Goal: Find specific page/section: Find specific page/section

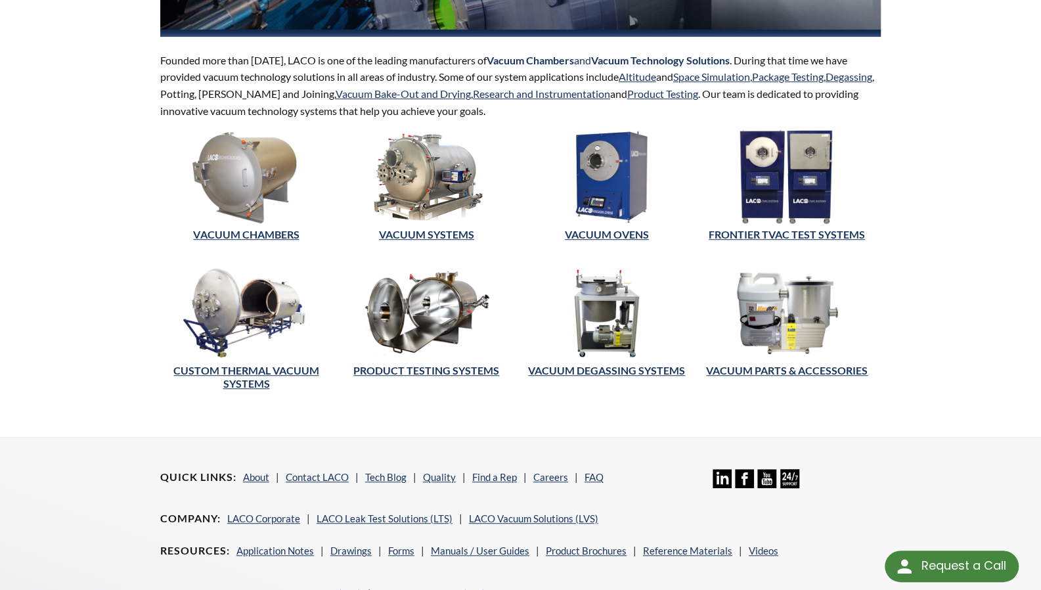
scroll to position [219, 0]
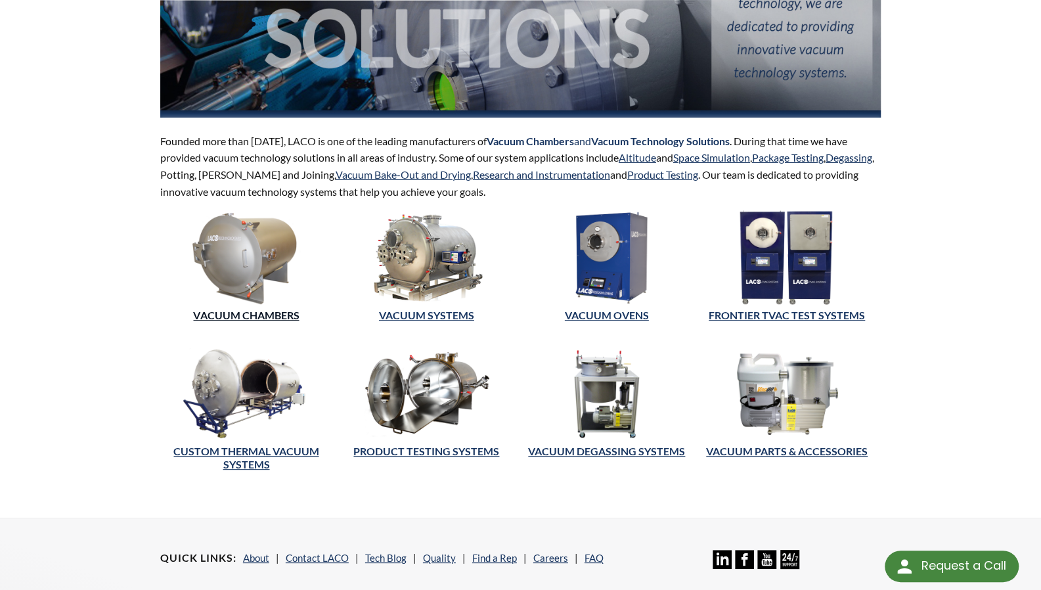
click at [277, 309] on link "Vacuum Chambers" at bounding box center [246, 315] width 106 height 12
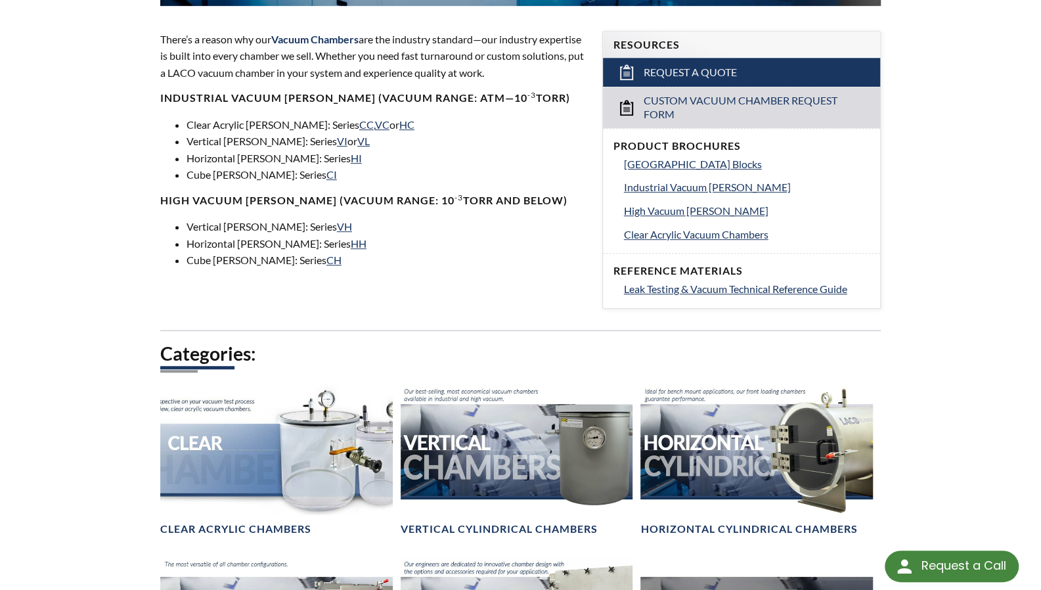
select select "Language Translate Widget"
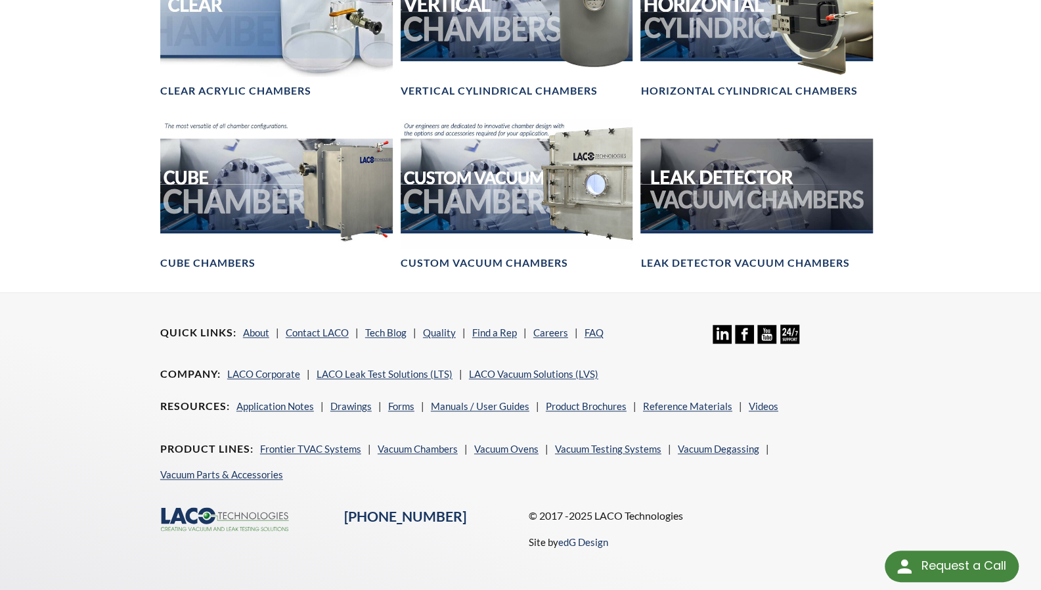
scroll to position [657, 0]
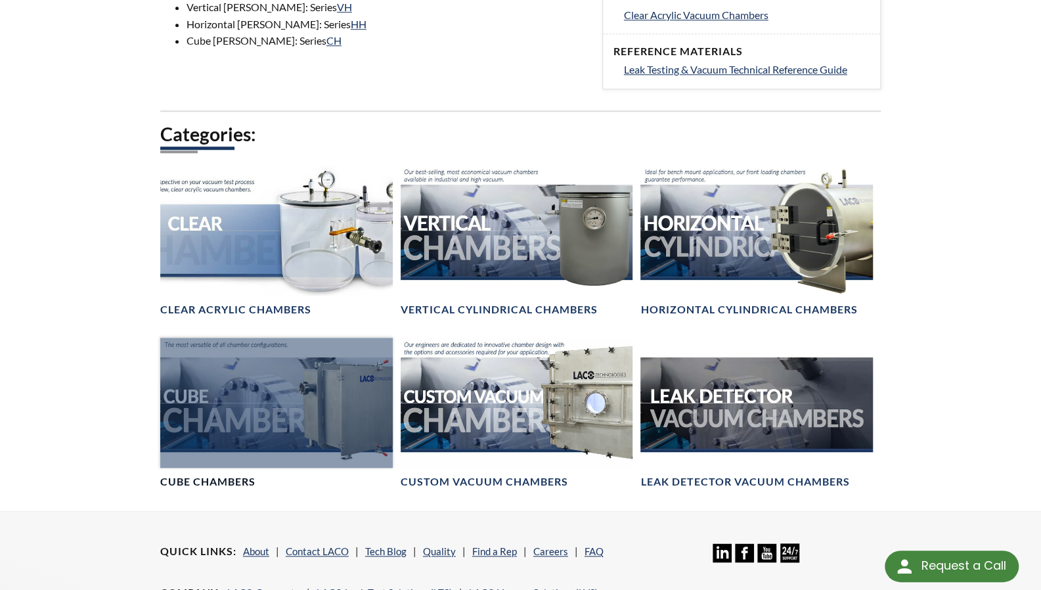
click at [193, 476] on h4 "Cube Chambers" at bounding box center [207, 482] width 95 height 14
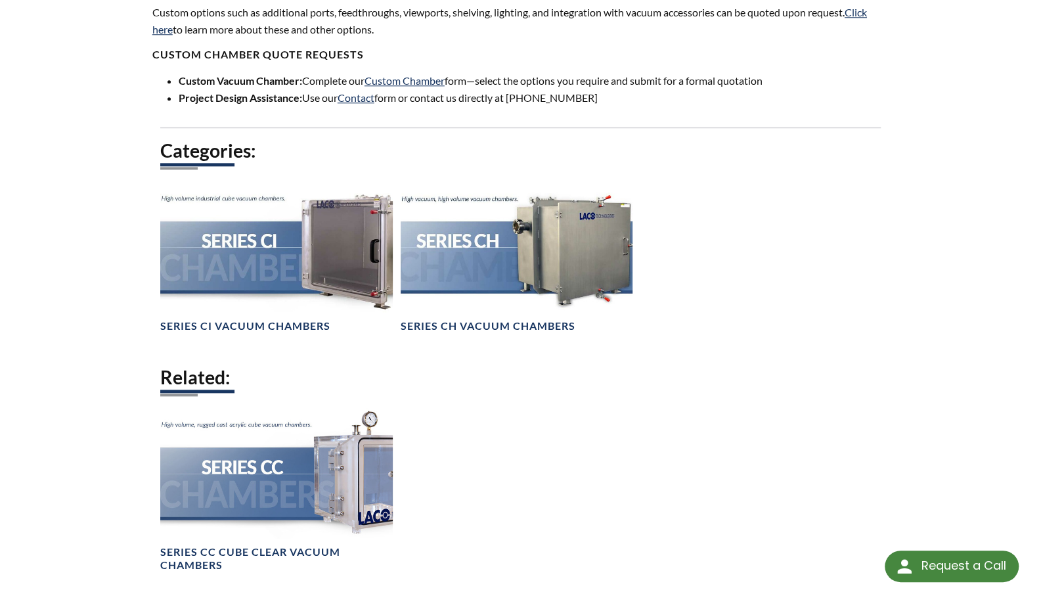
scroll to position [1095, 0]
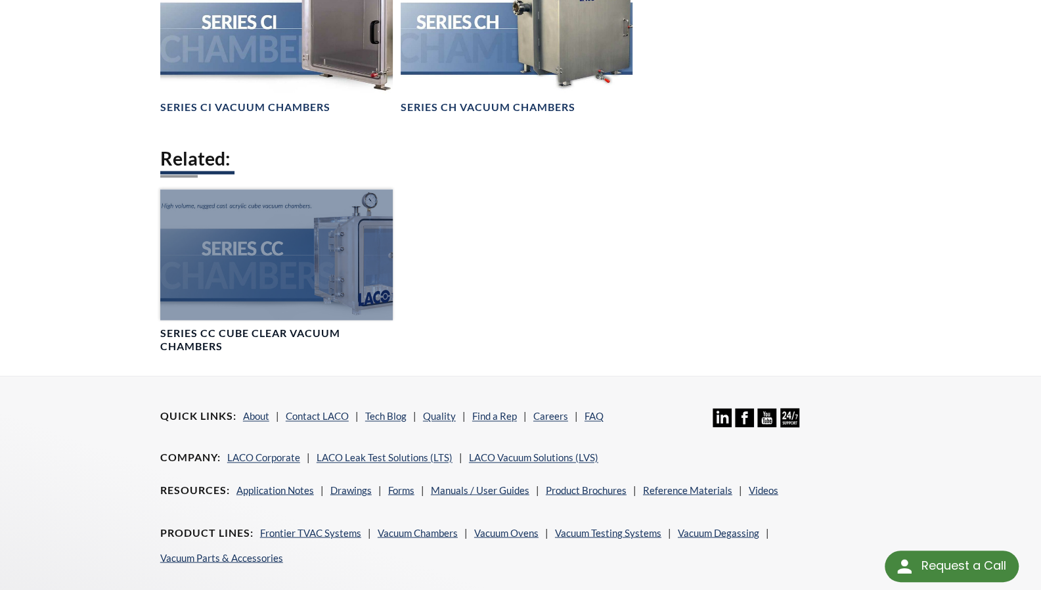
click at [269, 273] on div at bounding box center [276, 254] width 233 height 131
